Goal: Information Seeking & Learning: Learn about a topic

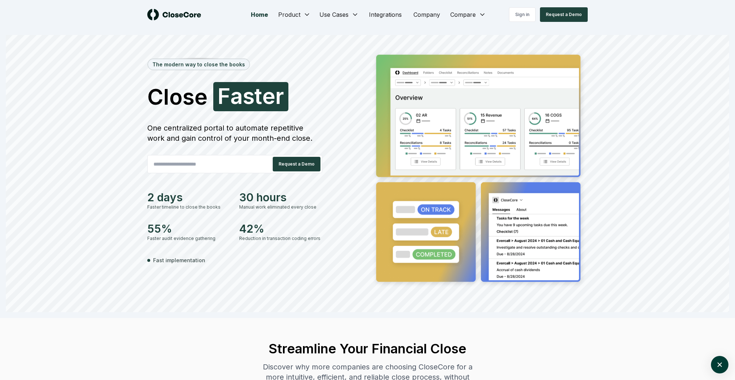
scroll to position [0, 0]
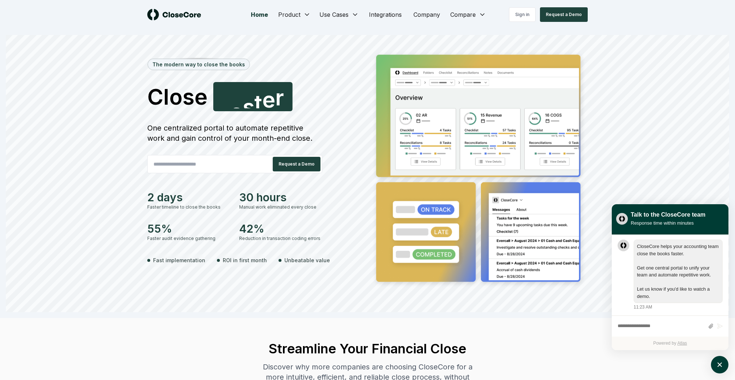
drag, startPoint x: 144, startPoint y: 232, endPoint x: 205, endPoint y: 240, distance: 60.7
click at [205, 240] on div "The modern way to close the books Close Faster F a s t e r One centralized port…" at bounding box center [367, 181] width 511 height 263
drag, startPoint x: 224, startPoint y: 235, endPoint x: 140, endPoint y: 225, distance: 84.5
click at [140, 225] on div "The modern way to close the books Close Faster F a s t e r One centralized port…" at bounding box center [367, 181] width 511 height 263
click at [248, 203] on div "30 hours" at bounding box center [280, 197] width 83 height 13
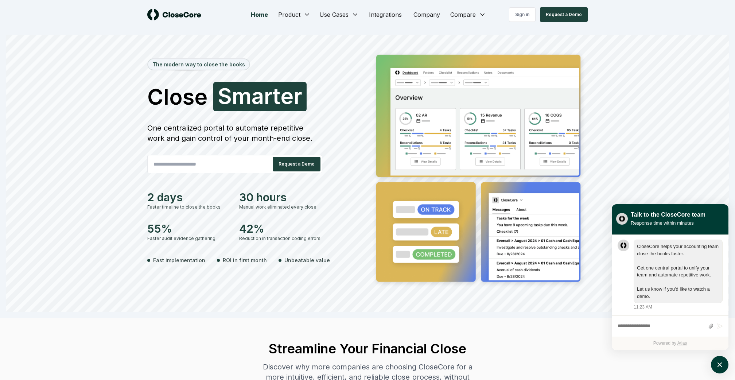
drag, startPoint x: 240, startPoint y: 199, endPoint x: 320, endPoint y: 214, distance: 81.3
click at [320, 214] on div "2 days Faster timeline to close the books 30 hours Manual work eliminated every…" at bounding box center [234, 216] width 175 height 51
click at [717, 362] on icon "atlas-launcher" at bounding box center [720, 365] width 11 height 11
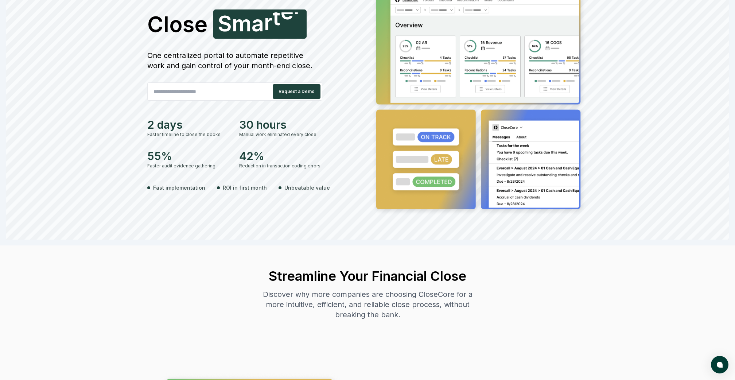
scroll to position [155, 0]
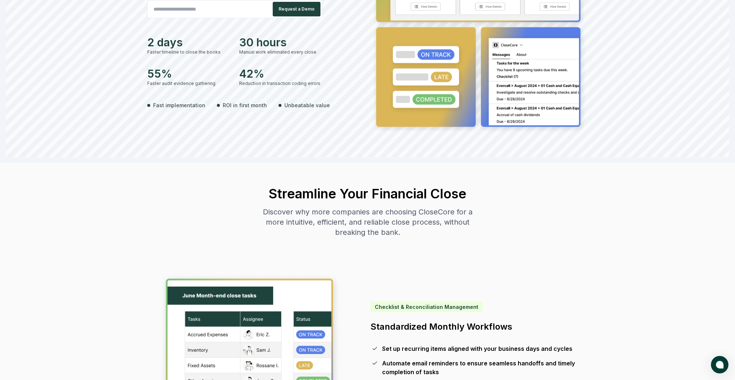
click at [723, 366] on span "atlas-launcher" at bounding box center [720, 365] width 8 height 8
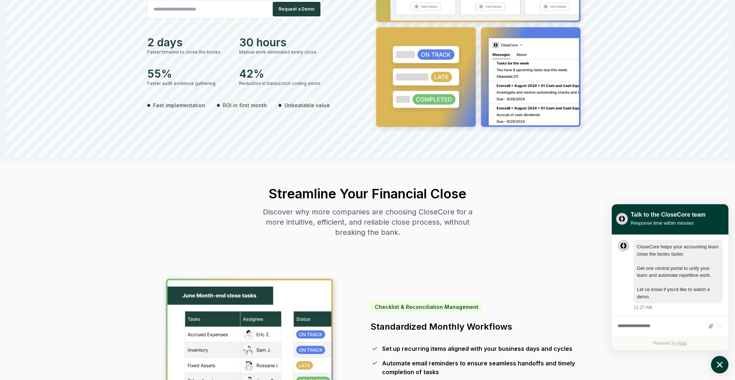
scroll to position [0, 0]
click at [723, 369] on icon "atlas-launcher" at bounding box center [720, 365] width 11 height 11
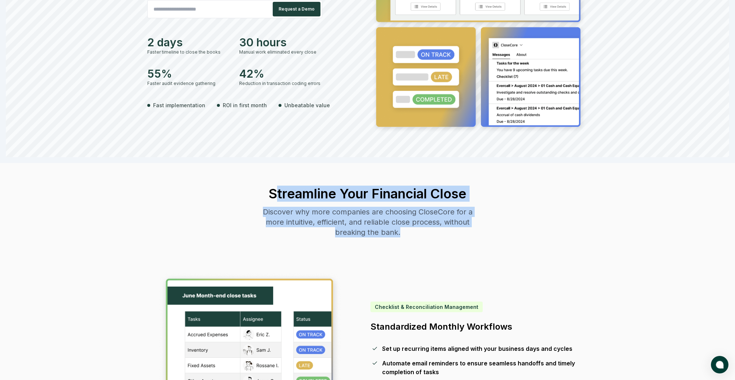
drag, startPoint x: 276, startPoint y: 192, endPoint x: 432, endPoint y: 238, distance: 162.9
click at [432, 238] on div "Streamline Your Financial Close Discover why more companies are choosing CloseC…" at bounding box center [367, 212] width 223 height 98
drag, startPoint x: 429, startPoint y: 238, endPoint x: 235, endPoint y: 200, distance: 198.1
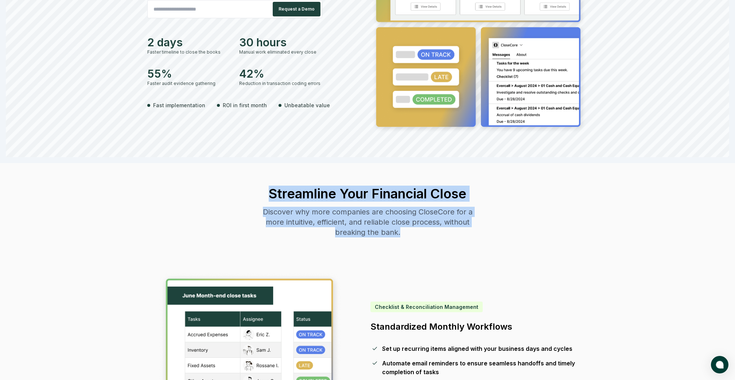
drag, startPoint x: 247, startPoint y: 195, endPoint x: 441, endPoint y: 249, distance: 202.0
click at [441, 249] on div "Streamline Your Financial Close Discover why more companies are choosing CloseC…" at bounding box center [367, 212] width 223 height 98
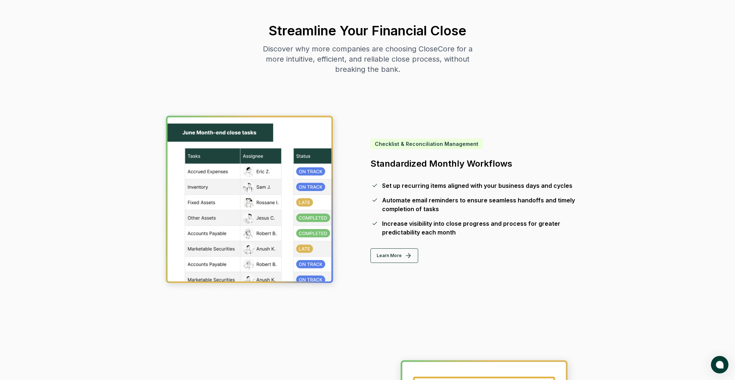
scroll to position [404, 0]
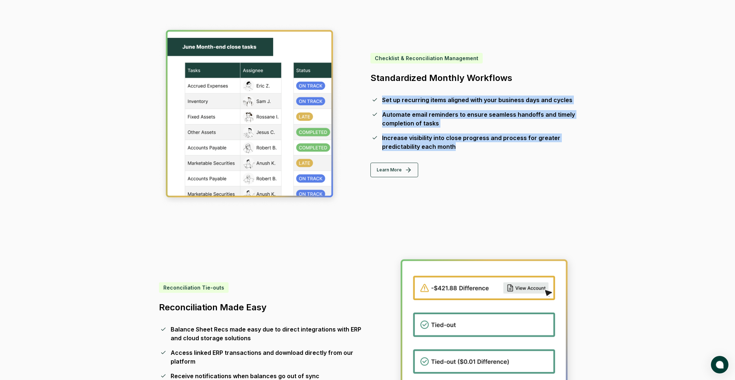
drag, startPoint x: 466, startPoint y: 145, endPoint x: 361, endPoint y: 96, distance: 116.2
click at [361, 96] on div "Checklist & Reconciliation Management Standardized Monthly Workflows Set up rec…" at bounding box center [367, 115] width 417 height 183
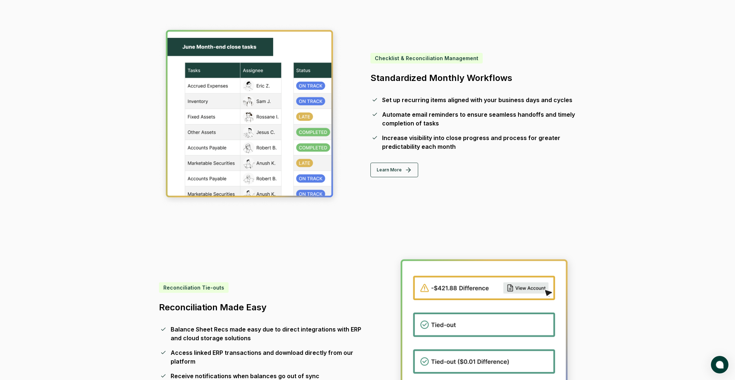
click at [361, 96] on div "Checklist & Reconciliation Management Standardized Monthly Workflows Set up rec…" at bounding box center [367, 115] width 417 height 183
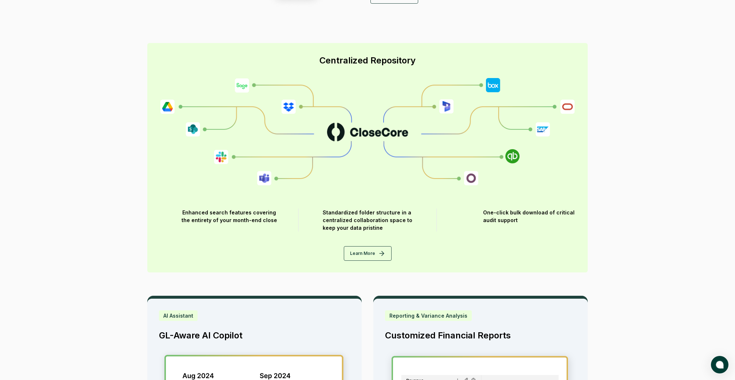
scroll to position [954, 0]
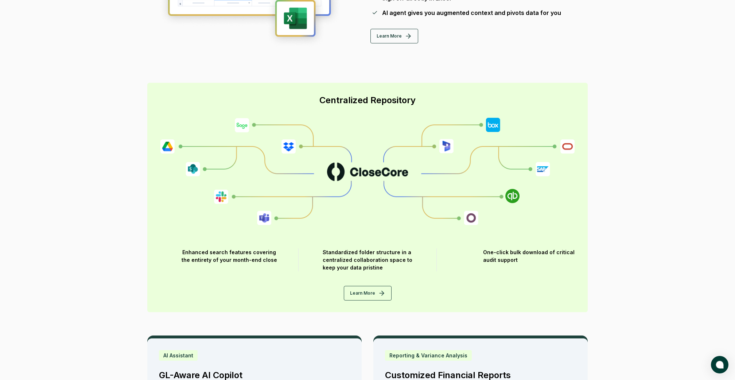
drag, startPoint x: 281, startPoint y: 259, endPoint x: 165, endPoint y: 251, distance: 116.3
click at [165, 251] on div "Enhanced search features covering the entirety of your month-end close" at bounding box center [230, 259] width 138 height 23
drag, startPoint x: 536, startPoint y: 271, endPoint x: 401, endPoint y: 254, distance: 136.2
click at [417, 258] on div "Centralized Repository Enhanced search features covering the entirety of your m…" at bounding box center [367, 197] width 441 height 229
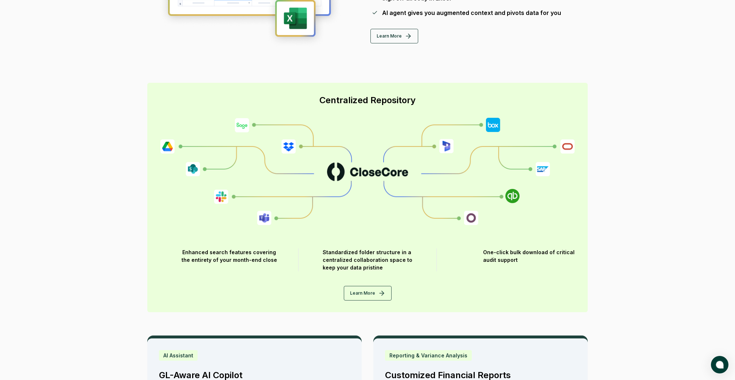
click at [401, 254] on div "Standardized folder structure in a centralized collaboration space to keep your…" at bounding box center [368, 259] width 90 height 23
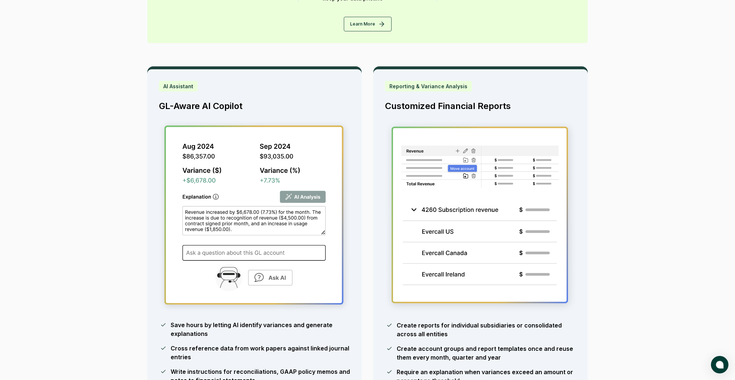
scroll to position [1271, 0]
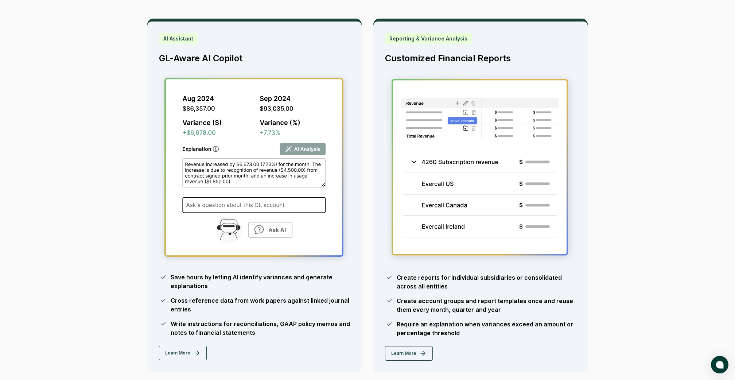
click at [429, 223] on img at bounding box center [480, 169] width 191 height 192
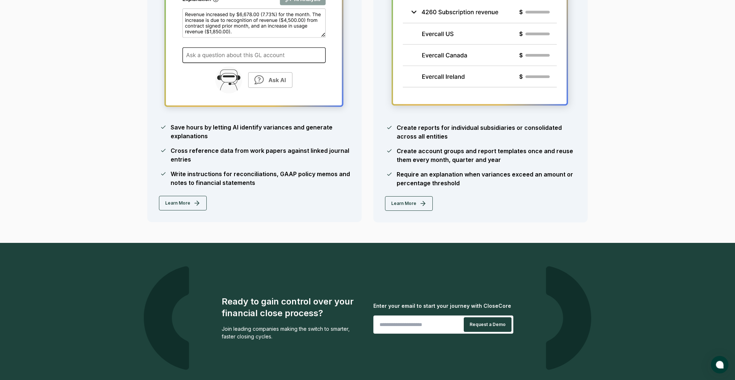
scroll to position [1638, 0]
